Goal: Navigation & Orientation: Find specific page/section

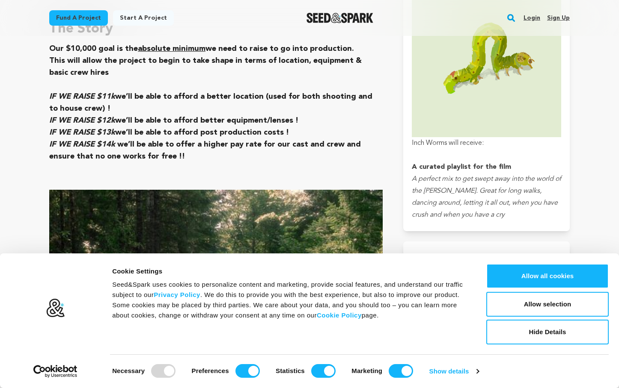
scroll to position [809, 0]
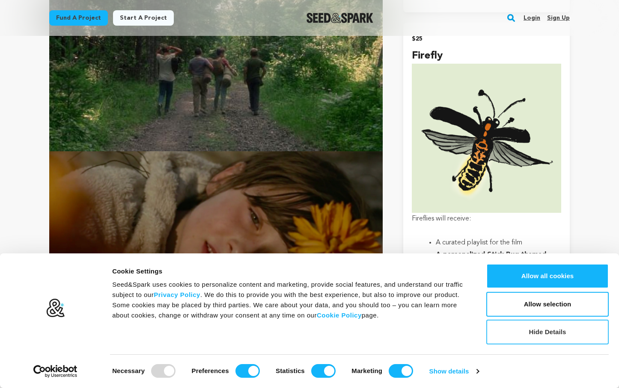
click at [520, 328] on button "Hide Details" at bounding box center [547, 332] width 122 height 25
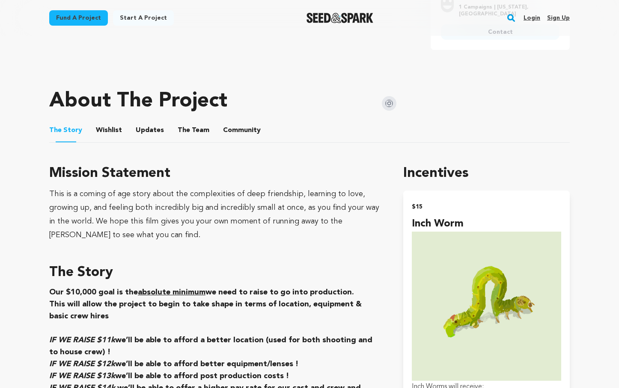
scroll to position [346, 0]
click at [148, 124] on button "Updates" at bounding box center [149, 132] width 21 height 21
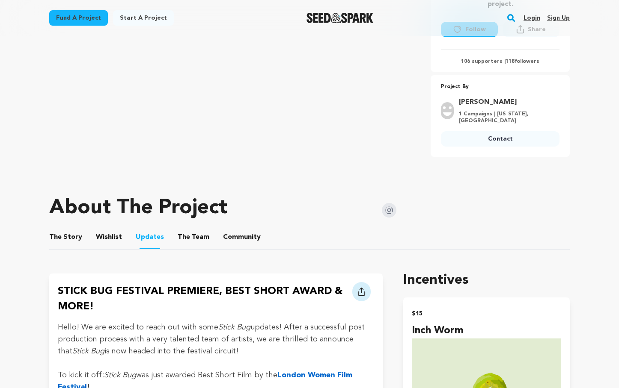
scroll to position [265, 0]
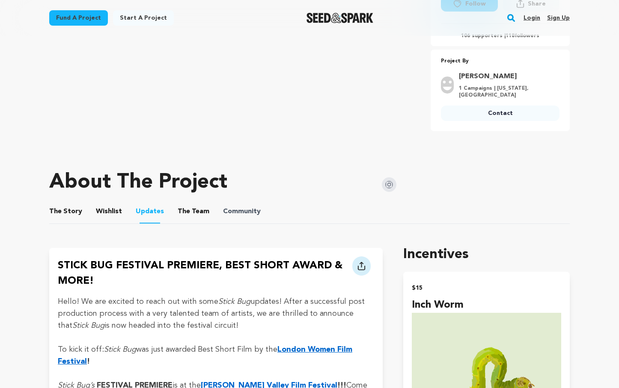
click at [223, 210] on span "Community" at bounding box center [242, 212] width 38 height 10
click at [472, 77] on link "[PERSON_NAME]" at bounding box center [506, 76] width 95 height 10
